Goal: Task Accomplishment & Management: Use online tool/utility

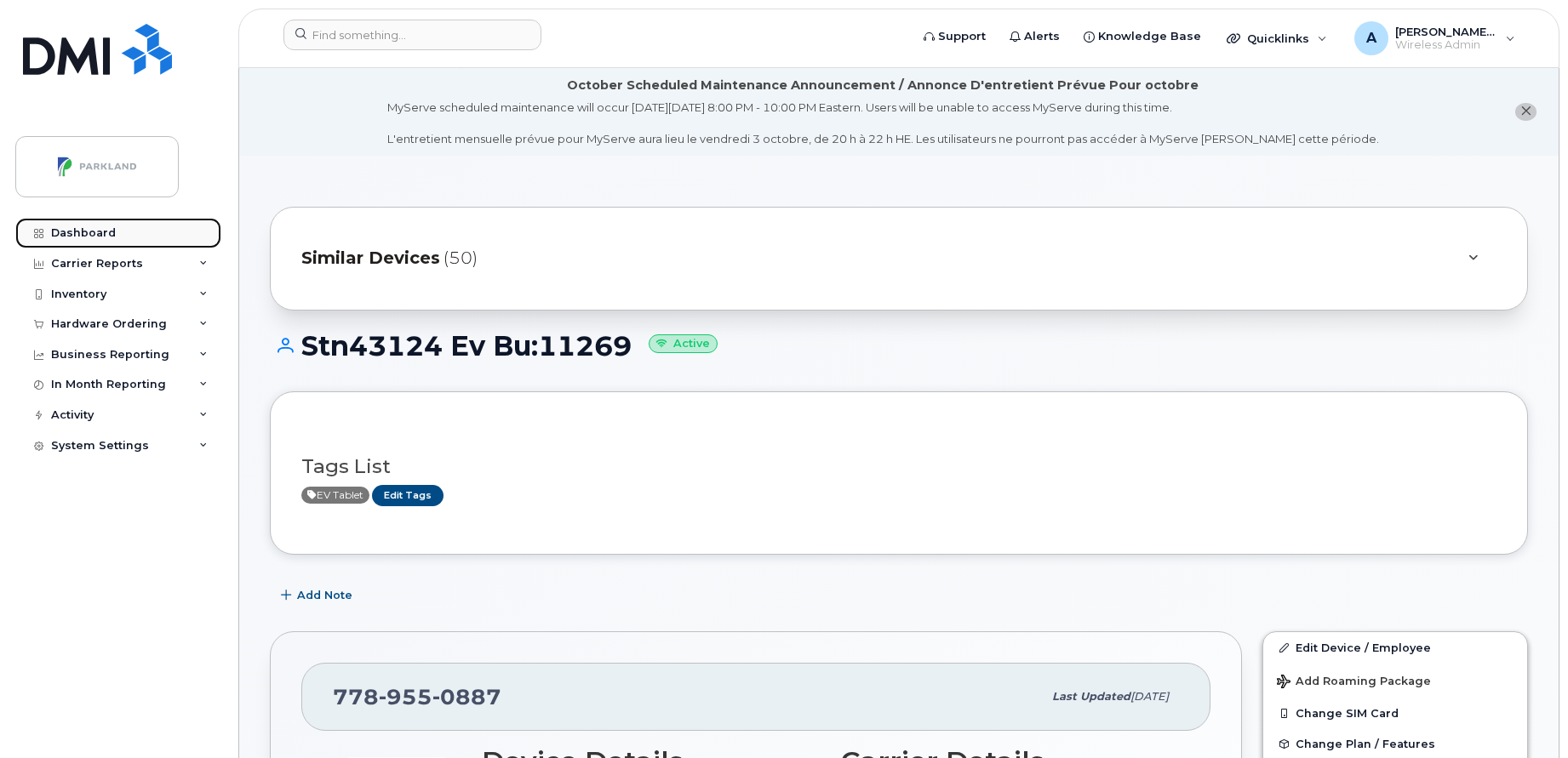
click at [108, 230] on div "Dashboard" at bounding box center [84, 233] width 65 height 14
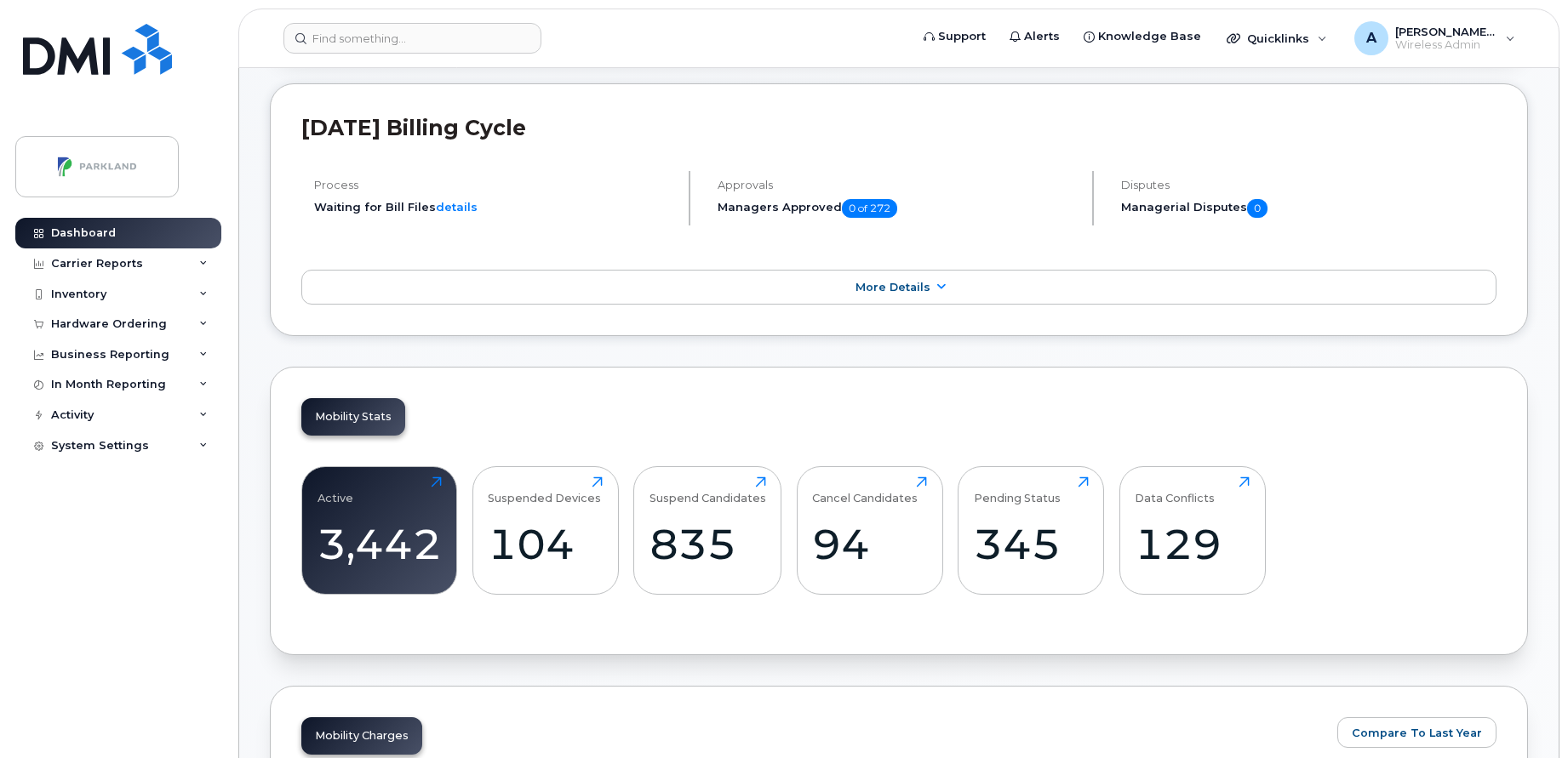
scroll to position [326, 0]
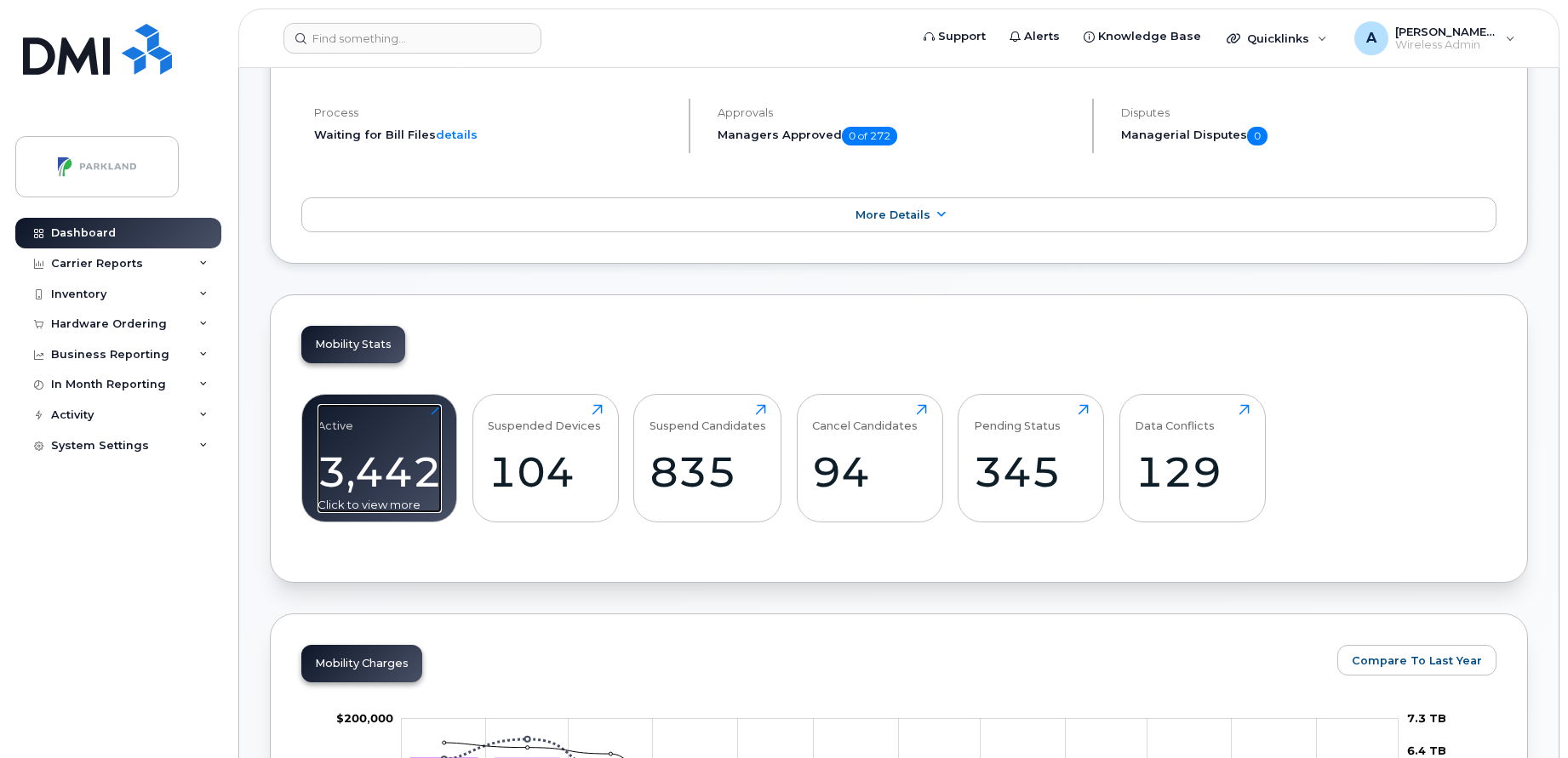
click at [367, 448] on div "3,442" at bounding box center [379, 472] width 124 height 50
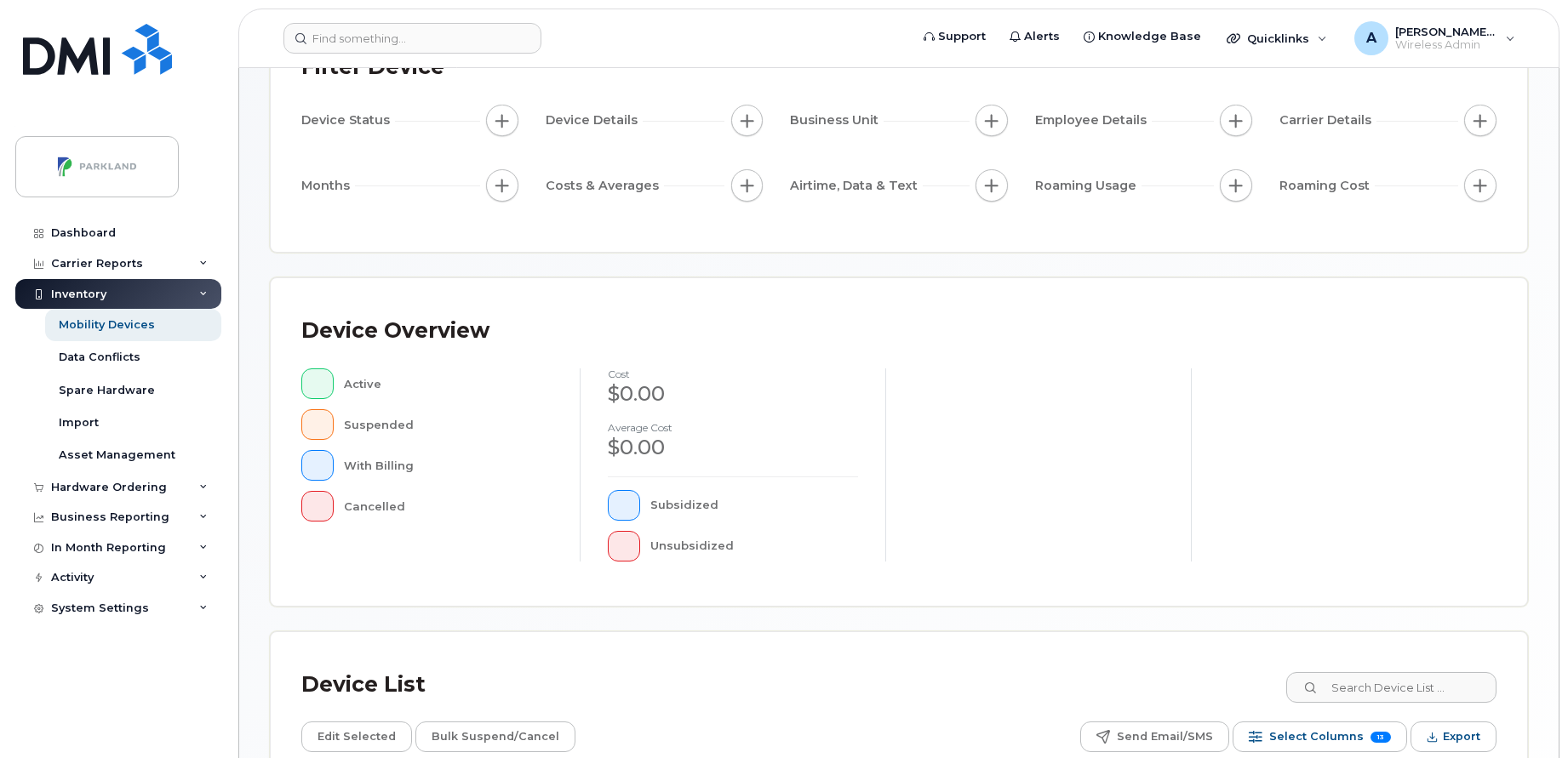
scroll to position [417, 0]
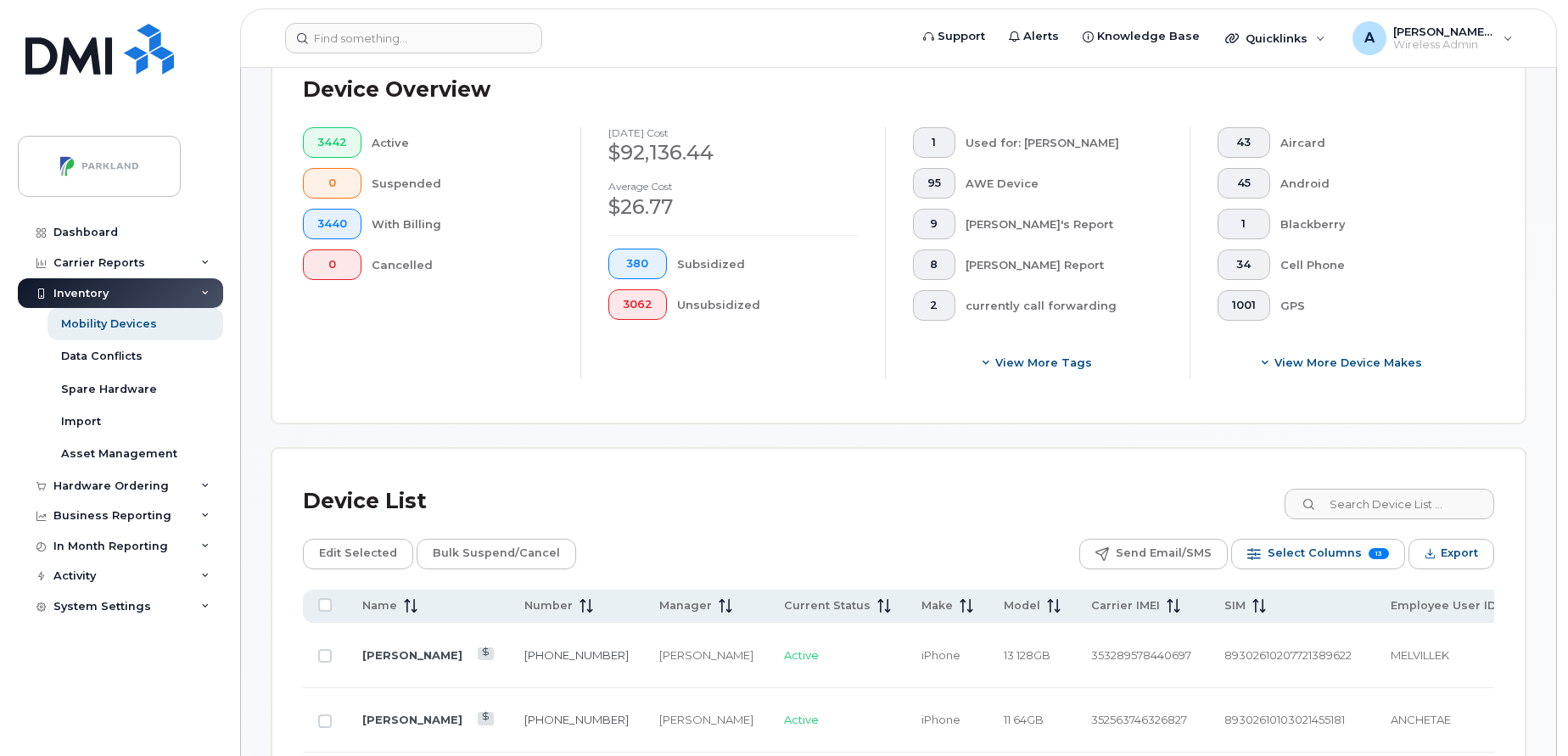
scroll to position [446, 0]
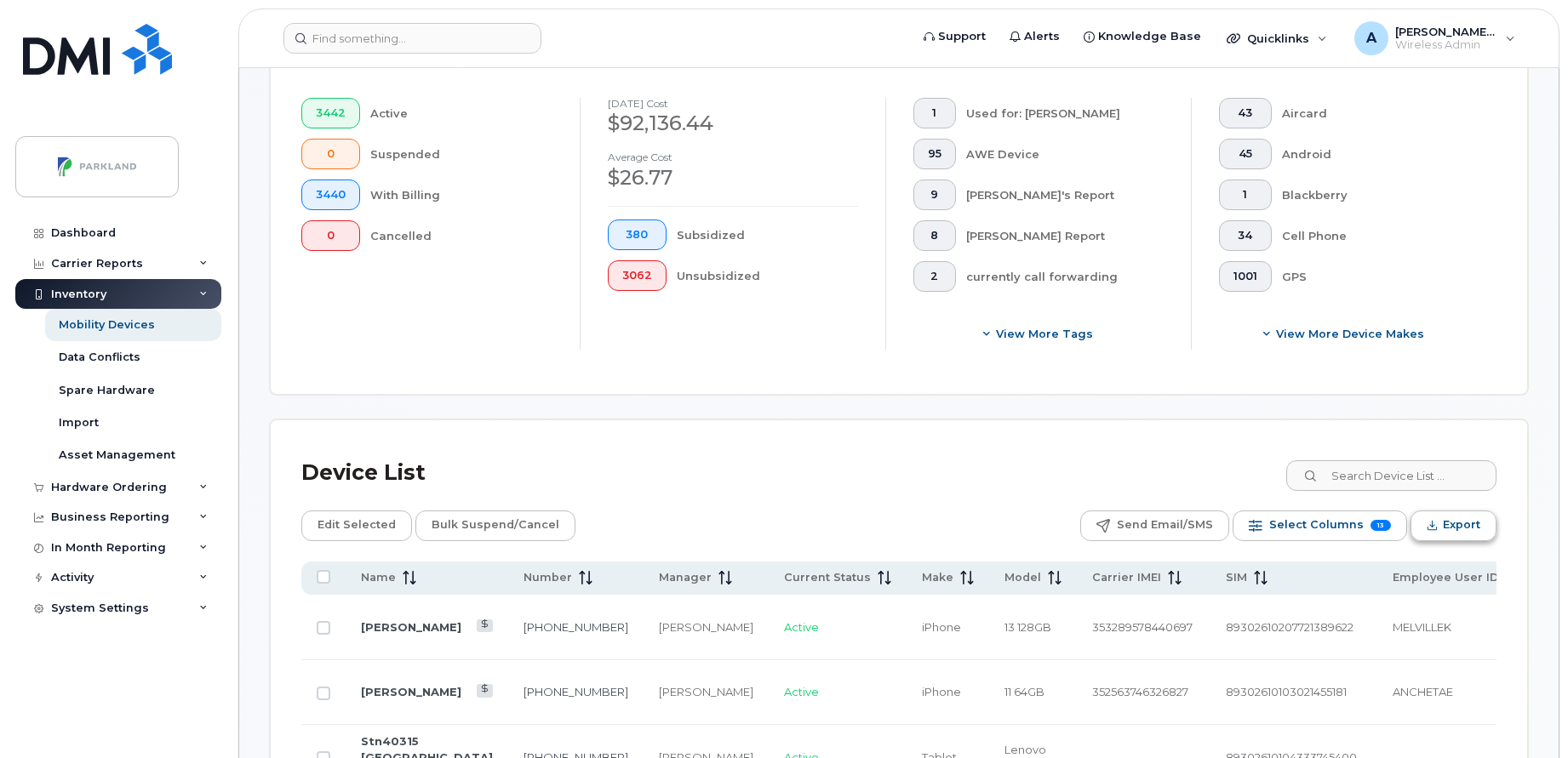
click at [1438, 521] on icon "Export" at bounding box center [1432, 525] width 11 height 11
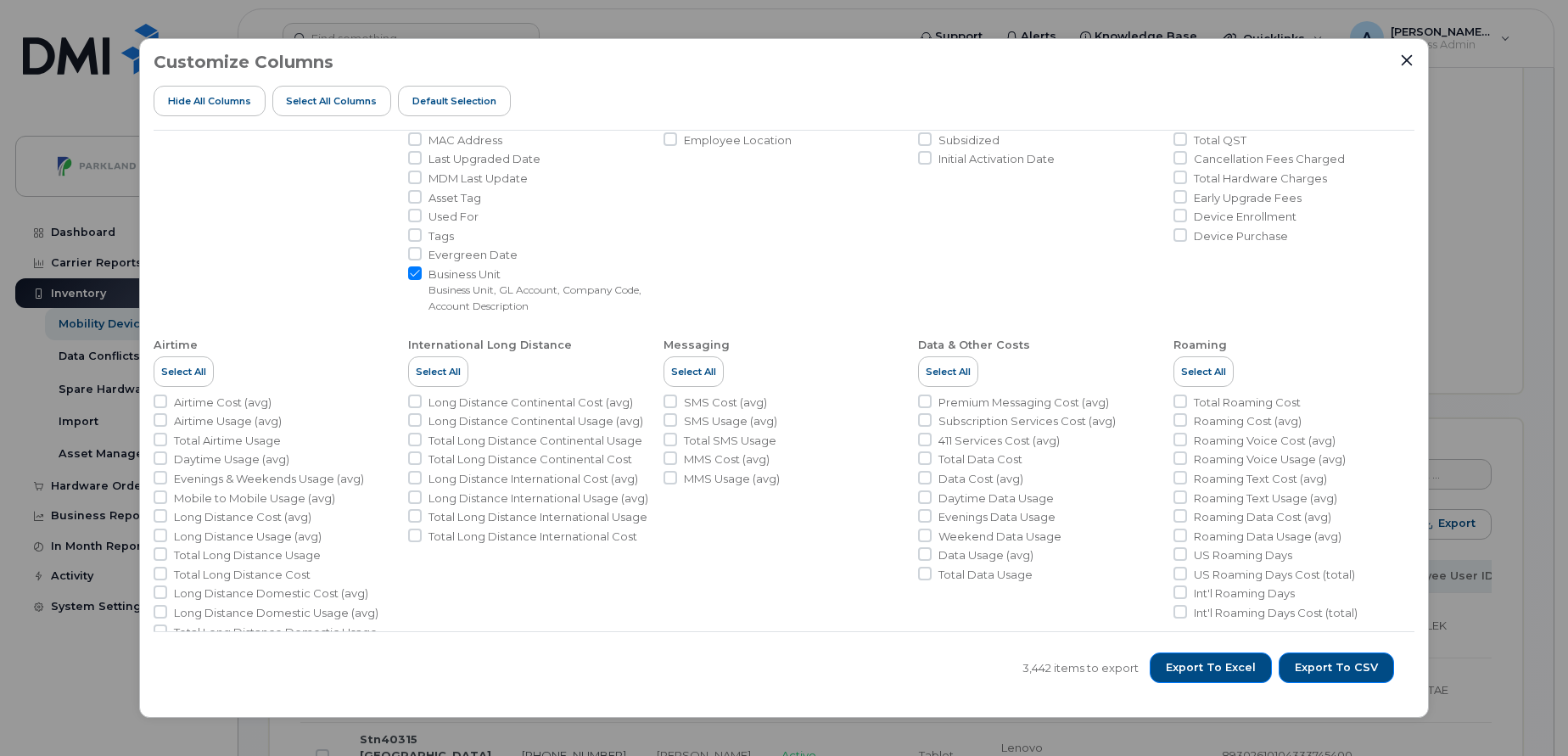
scroll to position [290, 0]
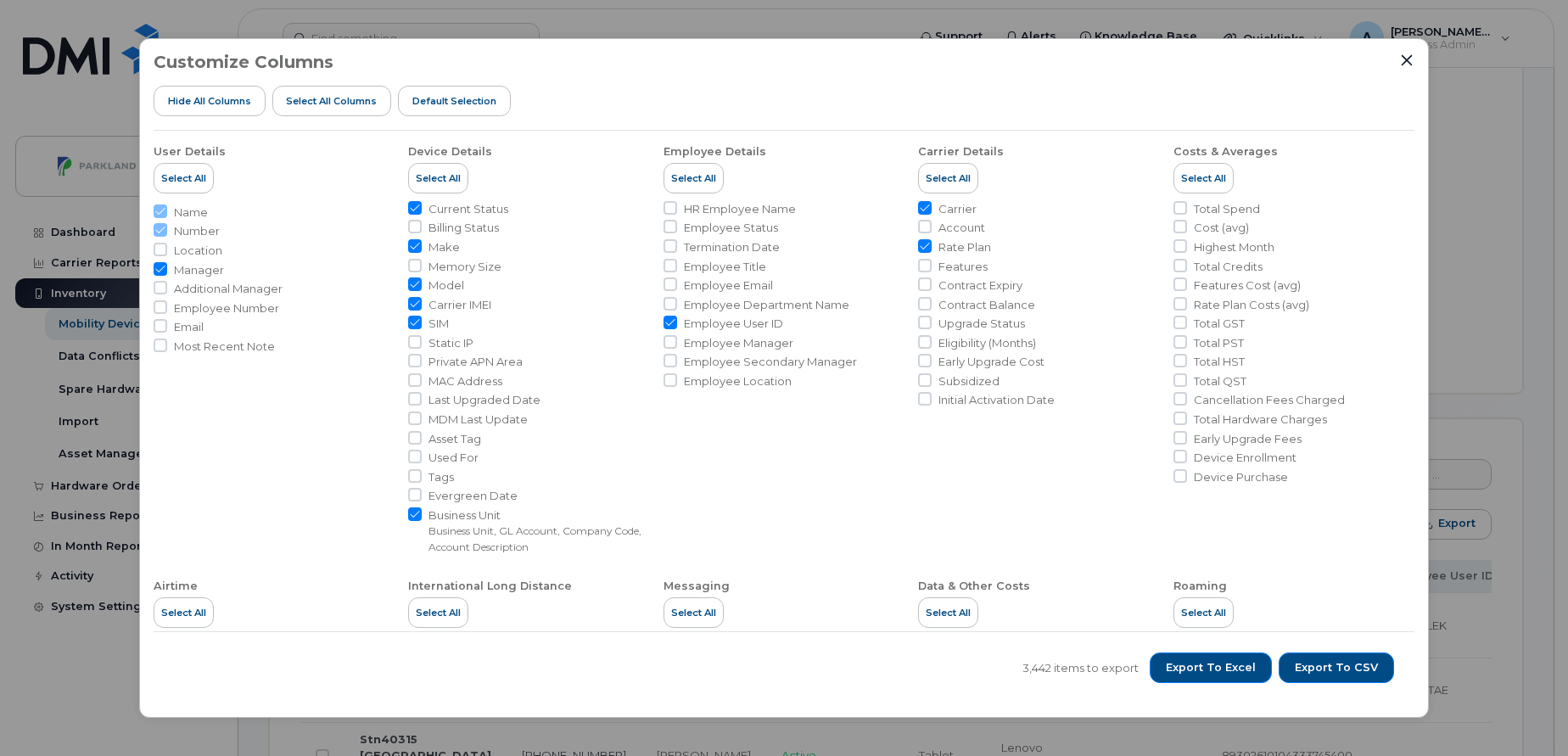
click at [1398, 63] on div "Customize Columns Hide All Columns Select all Columns Default Selection" at bounding box center [784, 92] width 1261 height 78
click at [1408, 60] on icon "Close" at bounding box center [1407, 60] width 11 height 11
